Goal: Information Seeking & Learning: Learn about a topic

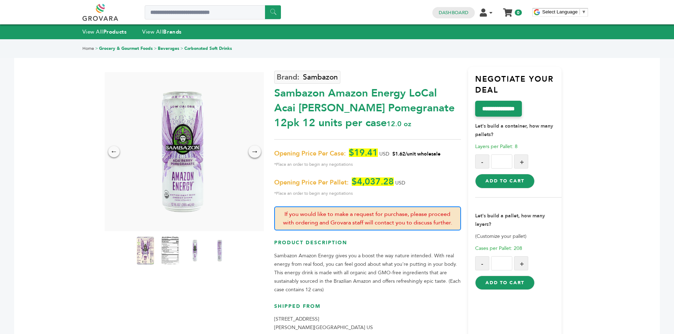
click at [256, 150] on div "→" at bounding box center [254, 151] width 12 height 12
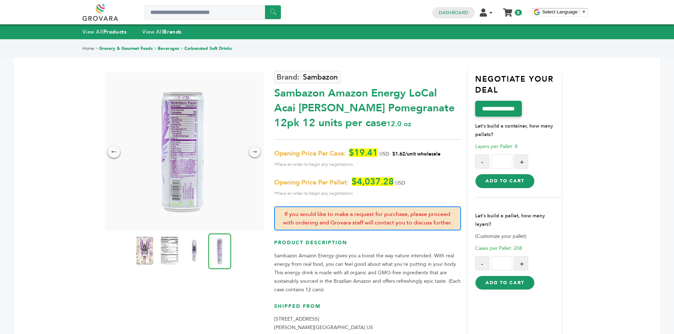
click at [113, 156] on div "←" at bounding box center [114, 151] width 12 height 12
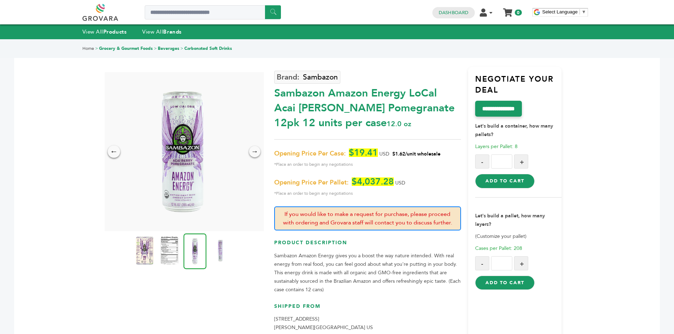
click at [113, 155] on div "←" at bounding box center [114, 151] width 12 height 12
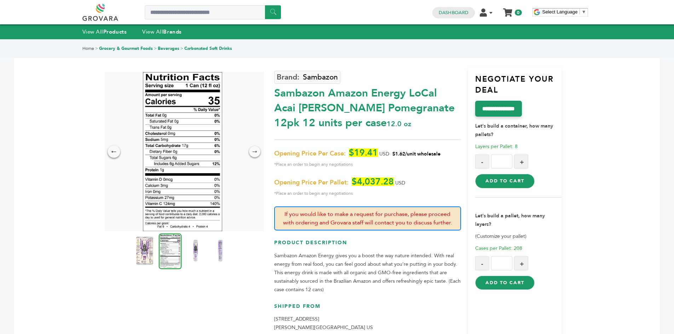
click at [113, 155] on div "←" at bounding box center [114, 151] width 12 height 12
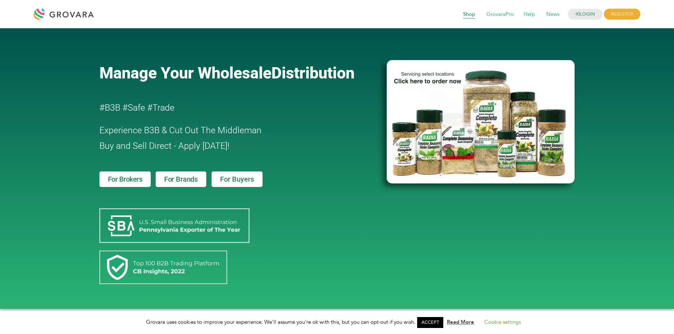
click at [469, 17] on span "Shop" at bounding box center [469, 14] width 22 height 13
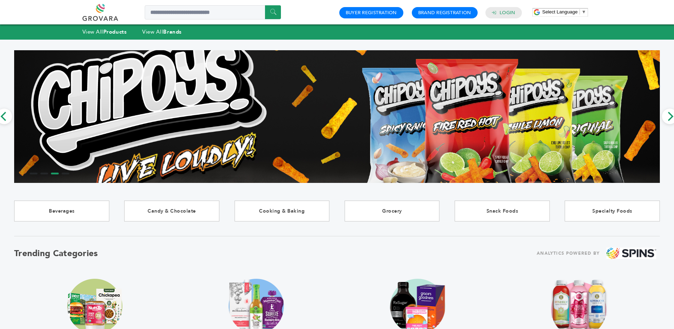
click at [106, 16] on link at bounding box center [108, 12] width 52 height 17
click at [107, 19] on link at bounding box center [108, 12] width 52 height 17
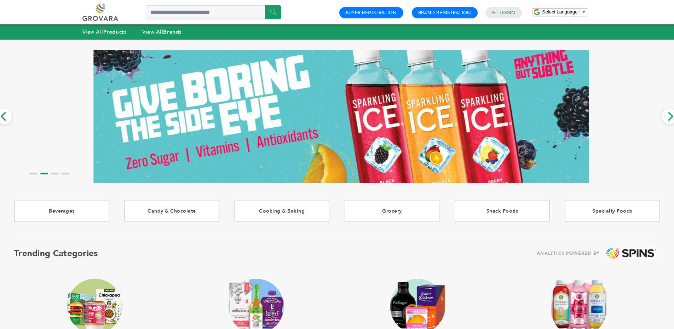
drag, startPoint x: 136, startPoint y: 5, endPoint x: 74, endPoint y: 19, distance: 63.1
click at [74, 20] on div "****** 0 0 Buyer Registration Brand Registration Login Select Language ​ ▼ Menu" at bounding box center [337, 12] width 674 height 24
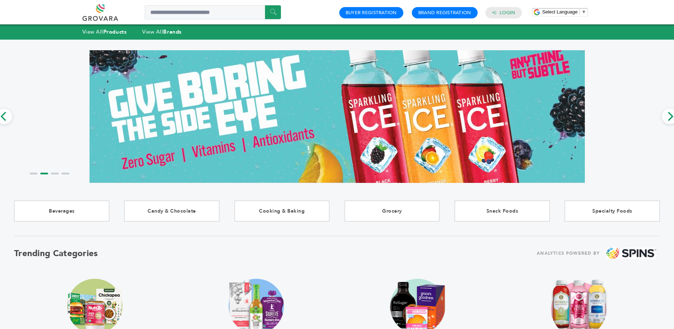
click at [97, 11] on link at bounding box center [108, 12] width 52 height 17
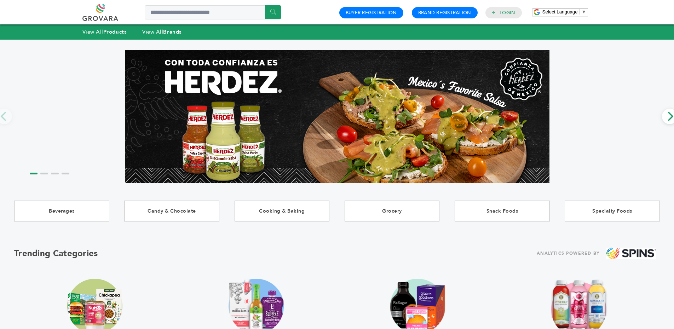
click at [97, 10] on link at bounding box center [108, 12] width 52 height 17
drag, startPoint x: 110, startPoint y: 6, endPoint x: 103, endPoint y: 7, distance: 6.7
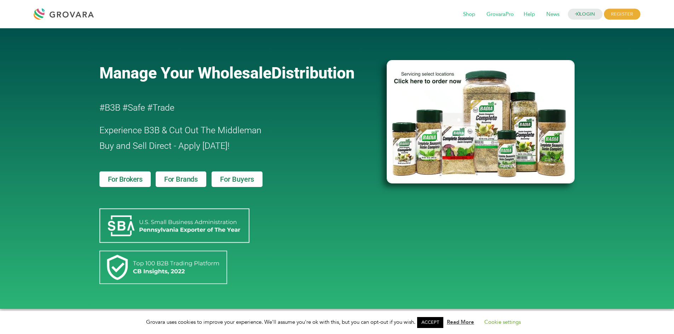
drag, startPoint x: 144, startPoint y: 12, endPoint x: 36, endPoint y: 14, distance: 107.9
click at [42, 14] on div "LOGIN REGISTER I'm a Buyer I'm a Brand Shop GrovaraPro Help" at bounding box center [337, 14] width 607 height 17
drag, startPoint x: 29, startPoint y: 11, endPoint x: 100, endPoint y: 11, distance: 71.5
click at [100, 11] on div "LOGIN REGISTER I'm a Buyer I'm a Brand Shop GrovaraPro Help News" at bounding box center [337, 14] width 674 height 28
click at [555, 13] on span "News" at bounding box center [552, 14] width 23 height 13
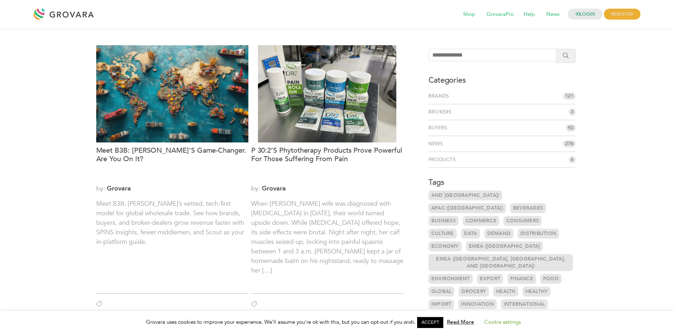
scroll to position [248, 0]
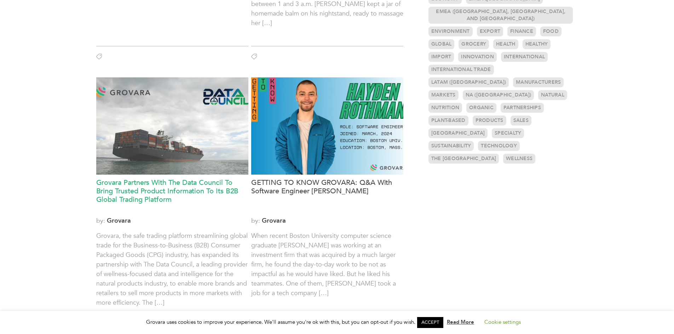
click at [175, 193] on h3 "Grovara Partners With The Data Council To Bring Trusted Product Information To …" at bounding box center [172, 196] width 152 height 34
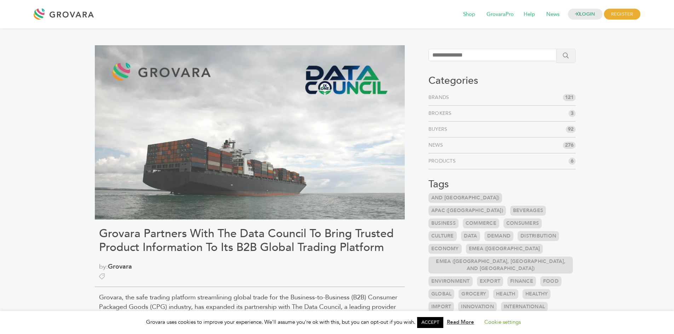
click at [218, 71] on img at bounding box center [250, 132] width 310 height 174
drag, startPoint x: 196, startPoint y: 75, endPoint x: 173, endPoint y: 81, distance: 23.9
click at [173, 81] on img at bounding box center [250, 132] width 310 height 174
click at [173, 72] on img at bounding box center [250, 132] width 310 height 174
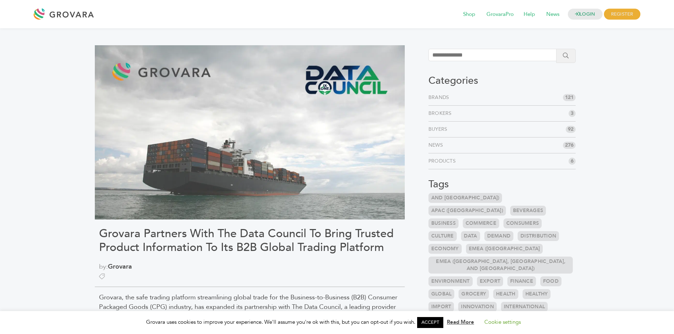
click at [173, 72] on img at bounding box center [250, 132] width 310 height 174
drag, startPoint x: 191, startPoint y: 96, endPoint x: 60, endPoint y: 203, distance: 169.2
drag, startPoint x: 108, startPoint y: 16, endPoint x: 57, endPoint y: 15, distance: 51.0
click at [57, 15] on div "LOGIN REGISTER I'm a Buyer I'm a Brand Shop GrovaraPro Help" at bounding box center [337, 14] width 607 height 17
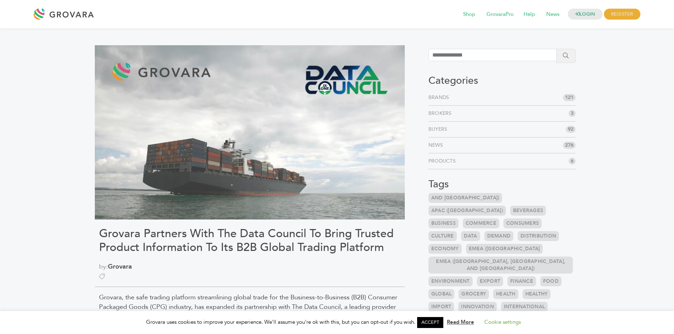
copy div
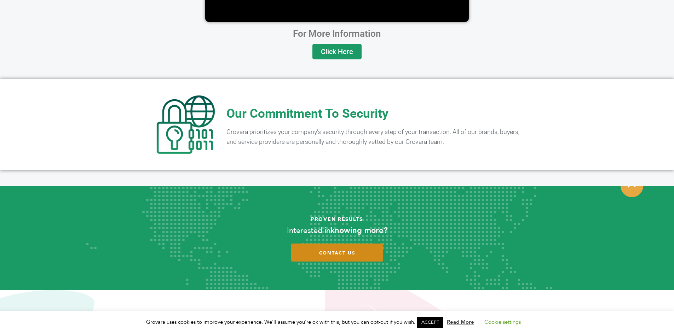
scroll to position [1386, 0]
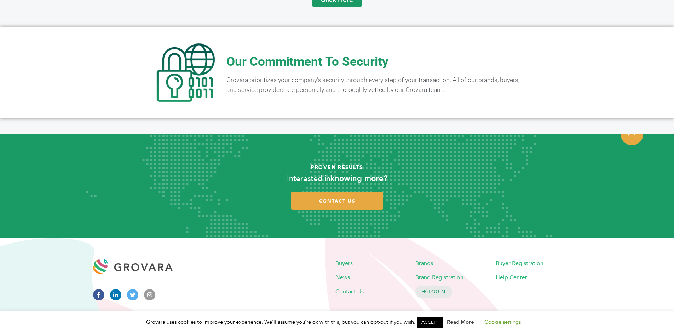
click at [133, 289] on icon at bounding box center [132, 294] width 11 height 11
drag, startPoint x: 150, startPoint y: 282, endPoint x: 234, endPoint y: 286, distance: 84.3
click at [234, 286] on div at bounding box center [213, 284] width 241 height 57
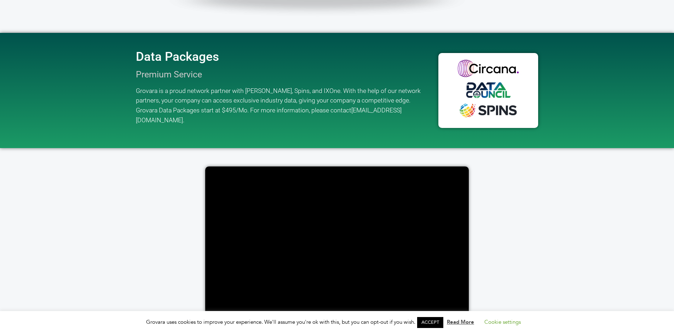
scroll to position [1103, 0]
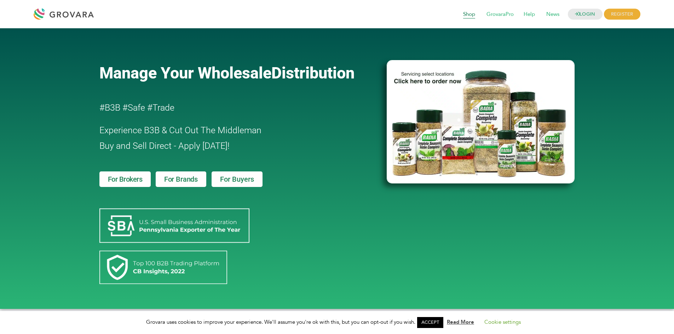
click at [468, 16] on span "Shop" at bounding box center [469, 14] width 22 height 13
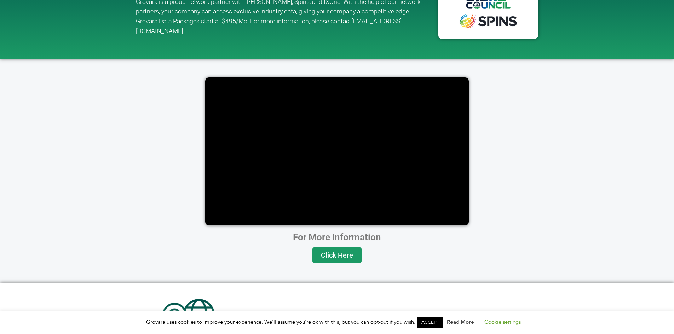
scroll to position [1168, 0]
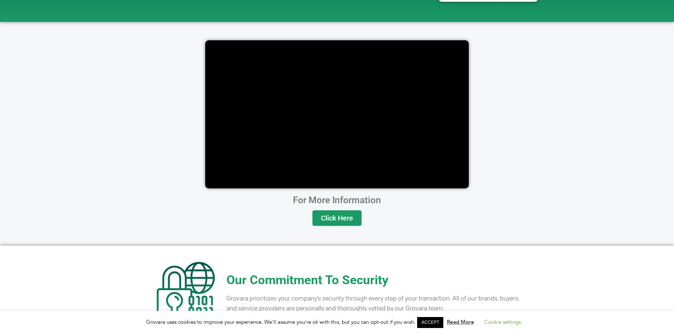
click at [66, 166] on div at bounding box center [337, 107] width 674 height 170
drag, startPoint x: 520, startPoint y: 121, endPoint x: 504, endPoint y: 127, distance: 17.2
click at [513, 124] on div at bounding box center [337, 107] width 403 height 170
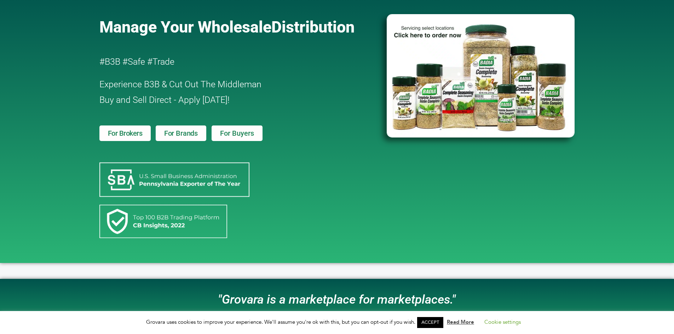
scroll to position [0, 0]
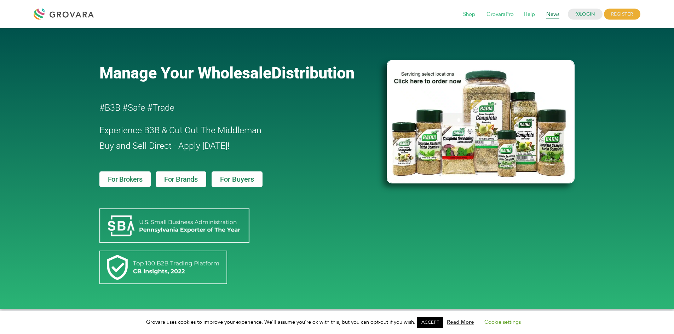
click at [549, 17] on span "News" at bounding box center [552, 14] width 23 height 13
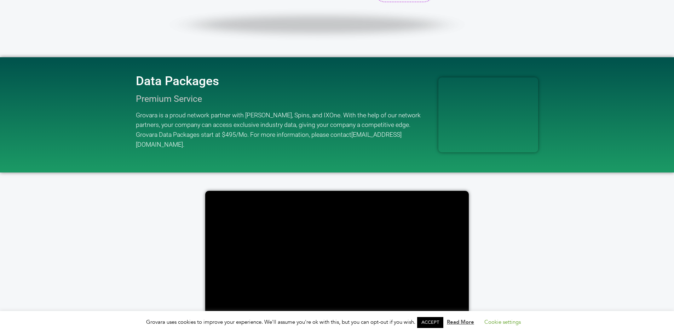
scroll to position [1168, 0]
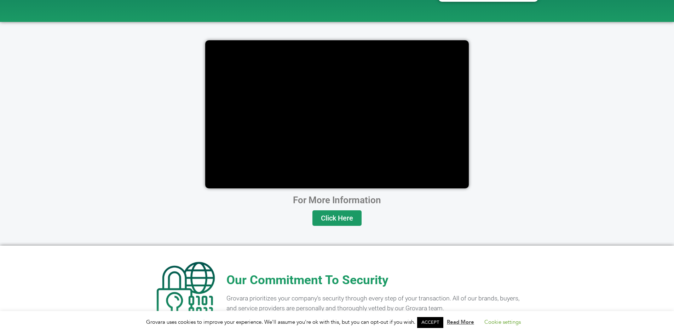
click at [347, 211] on link "Click Here" at bounding box center [336, 219] width 49 height 16
click at [345, 215] on span "Click Here" at bounding box center [337, 218] width 32 height 7
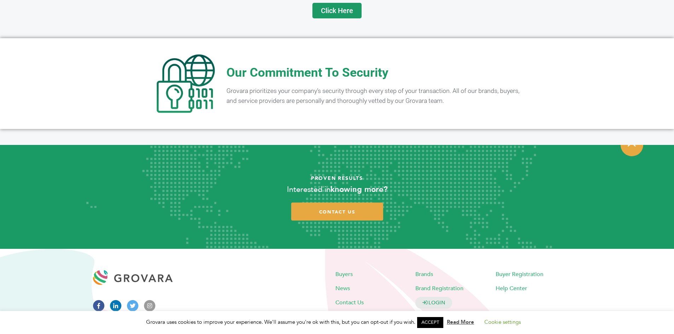
scroll to position [1386, 0]
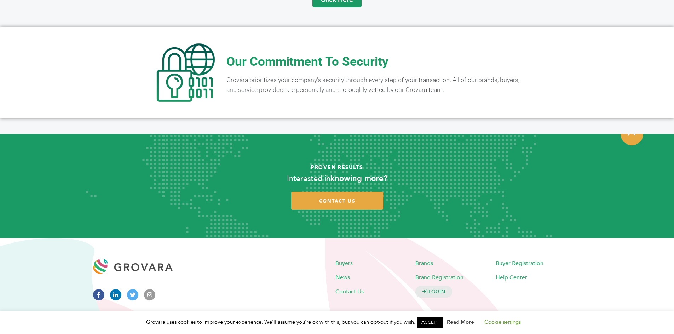
click at [117, 289] on icon at bounding box center [115, 294] width 11 height 11
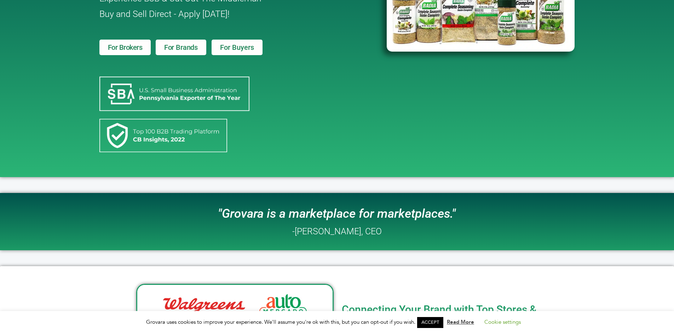
scroll to position [148, 0]
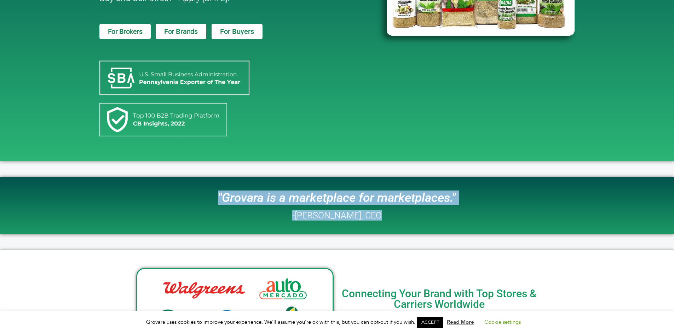
drag, startPoint x: 217, startPoint y: 196, endPoint x: 399, endPoint y: 228, distance: 185.4
click at [399, 228] on div ""Grovara is a marketplace for marketplaces." -[PERSON_NAME], CEO" at bounding box center [337, 206] width 306 height 50
copy div ""Grovara is a marketplace for marketplaces." -[PERSON_NAME], CEO"
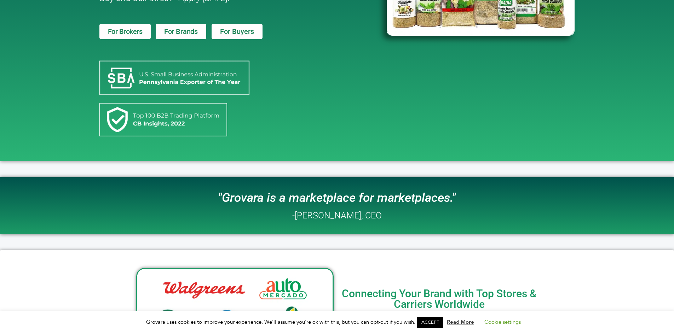
click at [272, 132] on div "Manage Your Wholesale Distribution #B3B #Safe #Trade Experience B3B & Cut Out T…" at bounding box center [239, 21] width 287 height 274
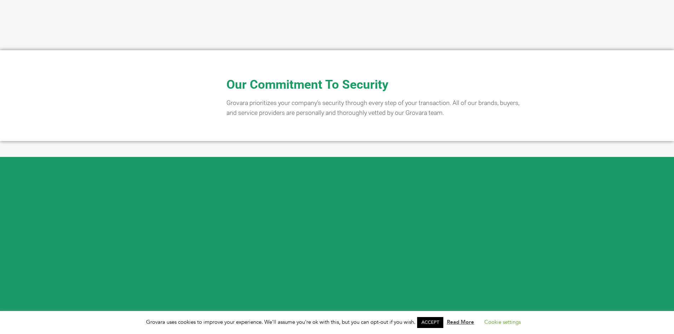
scroll to position [1351, 0]
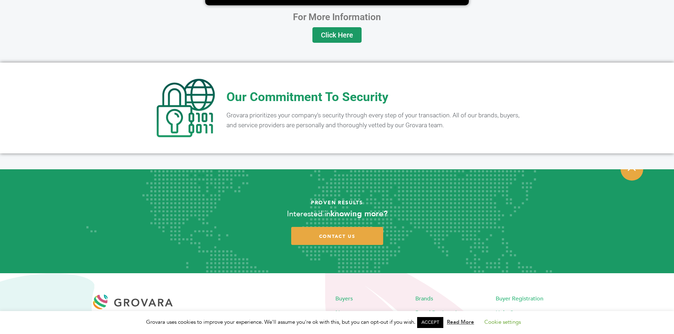
click at [242, 112] on span "Grovara prioritizes your company’s security through every step of your transact…" at bounding box center [372, 120] width 293 height 17
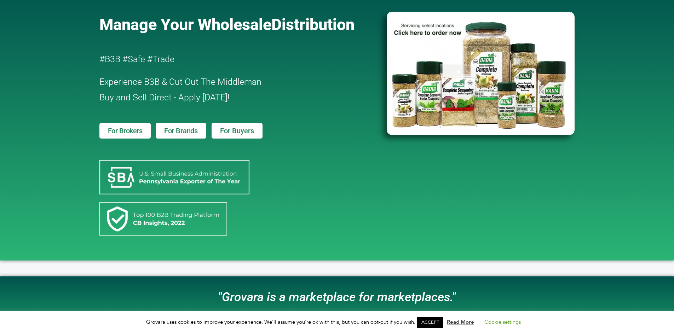
scroll to position [0, 0]
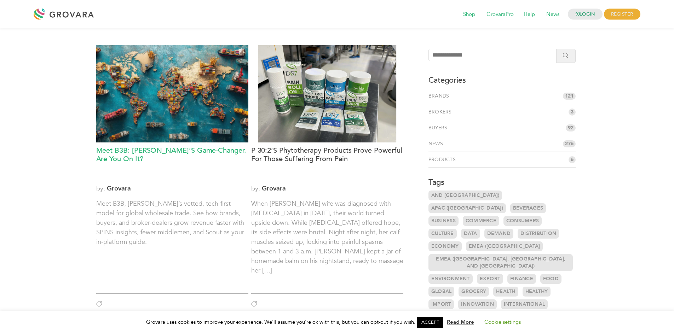
click at [153, 151] on h3 "Meet B3B: [PERSON_NAME]’s Game-Changer. Are You On It?" at bounding box center [172, 164] width 152 height 34
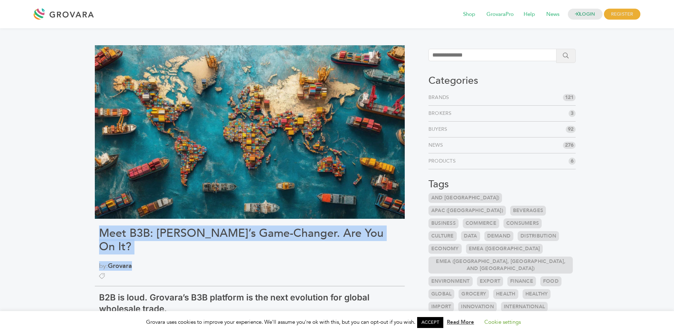
drag, startPoint x: 99, startPoint y: 233, endPoint x: 142, endPoint y: 256, distance: 48.3
copy div "Meet B3B: Grovara’s Game-Changer. Are You On It? by: Grovara"
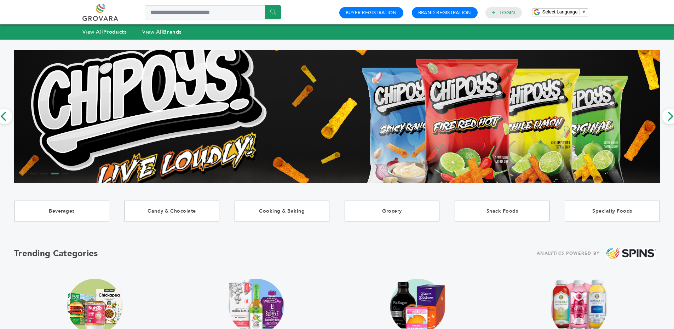
click at [101, 17] on link at bounding box center [108, 12] width 52 height 17
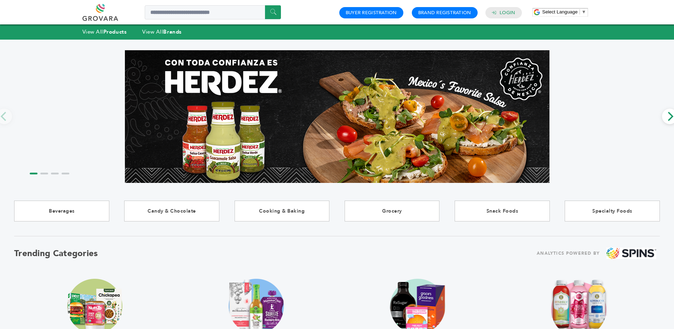
click at [107, 10] on link at bounding box center [108, 12] width 52 height 17
click at [106, 9] on link at bounding box center [108, 12] width 52 height 17
